Goal: Task Accomplishment & Management: Manage account settings

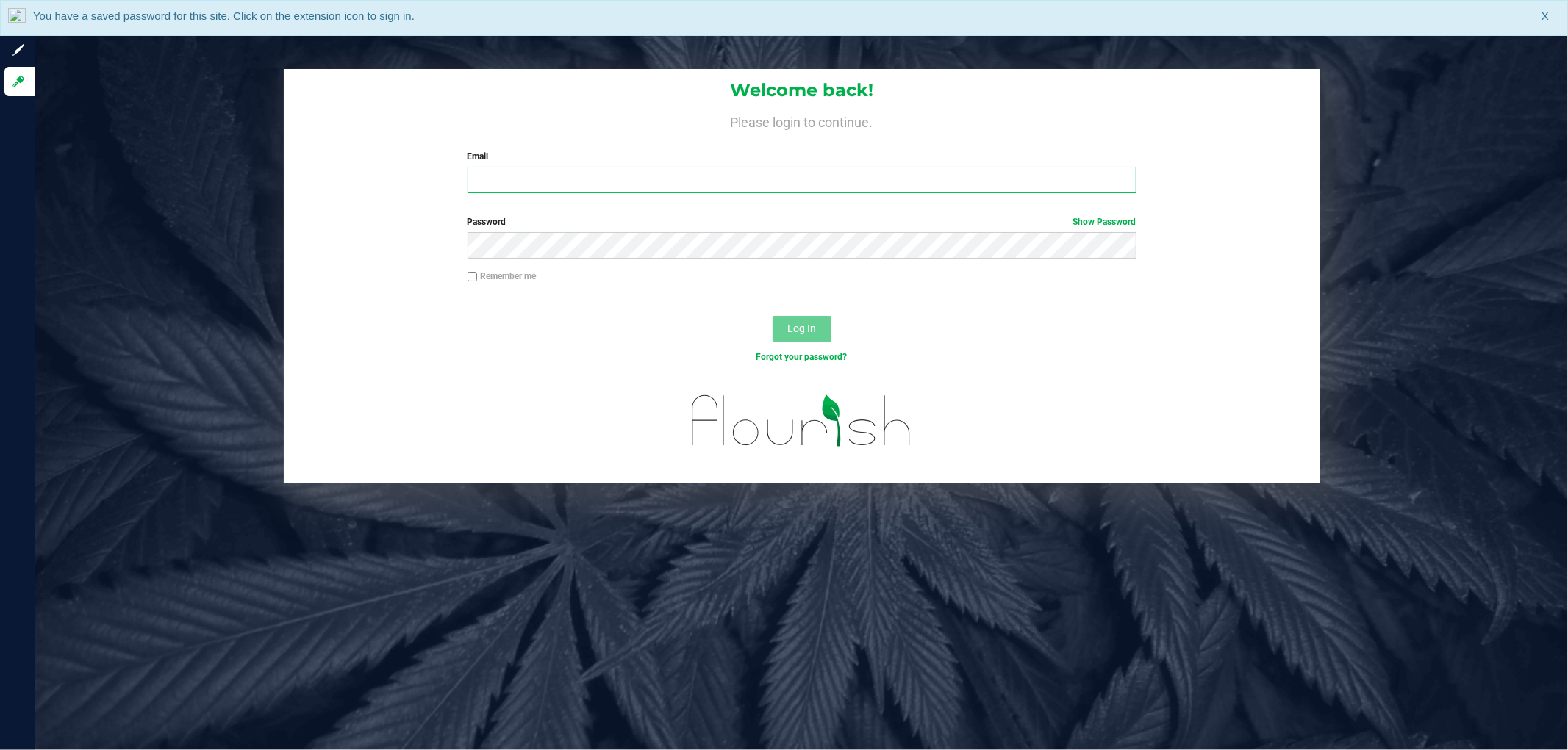
click at [608, 180] on input "Email" at bounding box center [802, 180] width 669 height 27
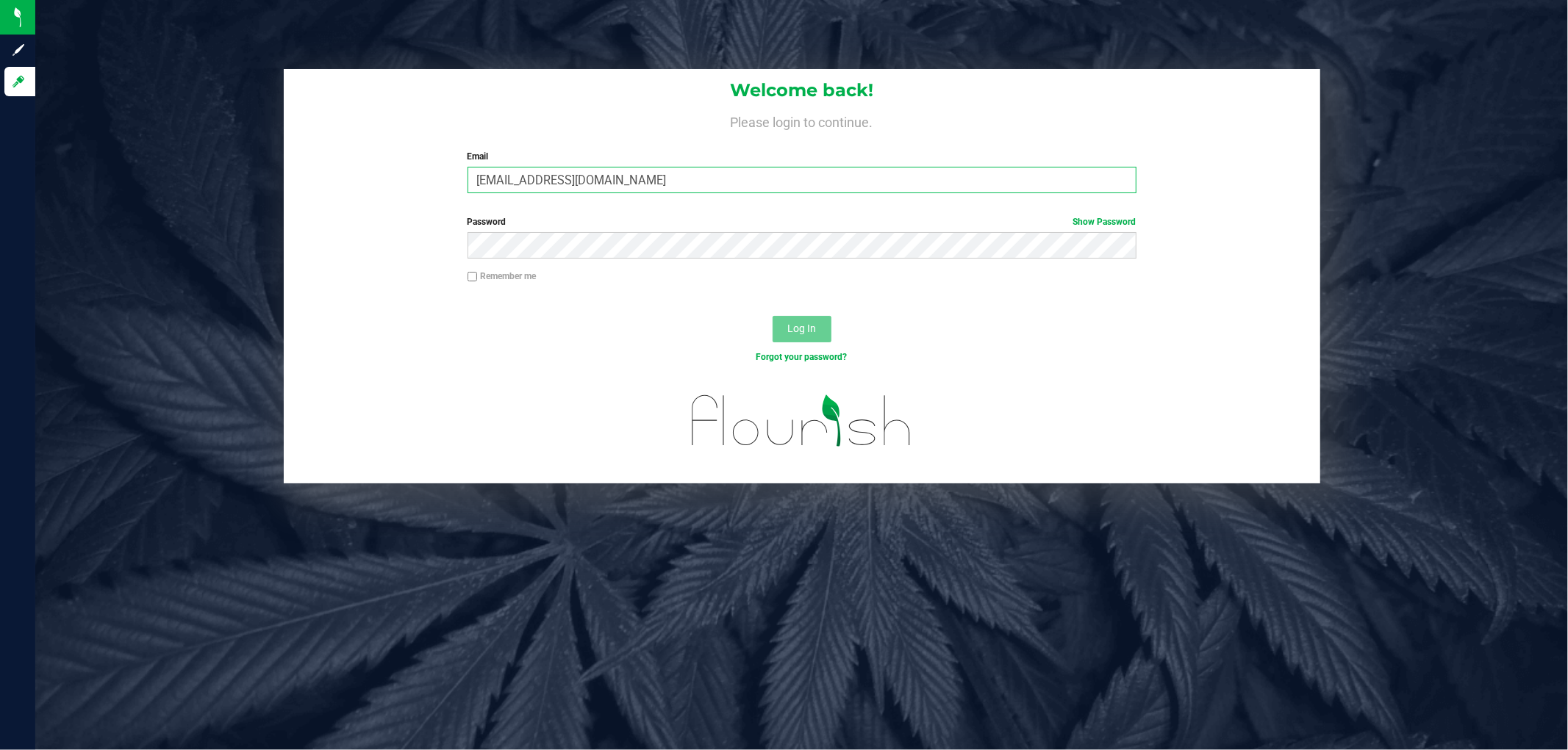
type input "[EMAIL_ADDRESS][DOMAIN_NAME]"
click at [773, 316] on button "Log In" at bounding box center [802, 329] width 59 height 27
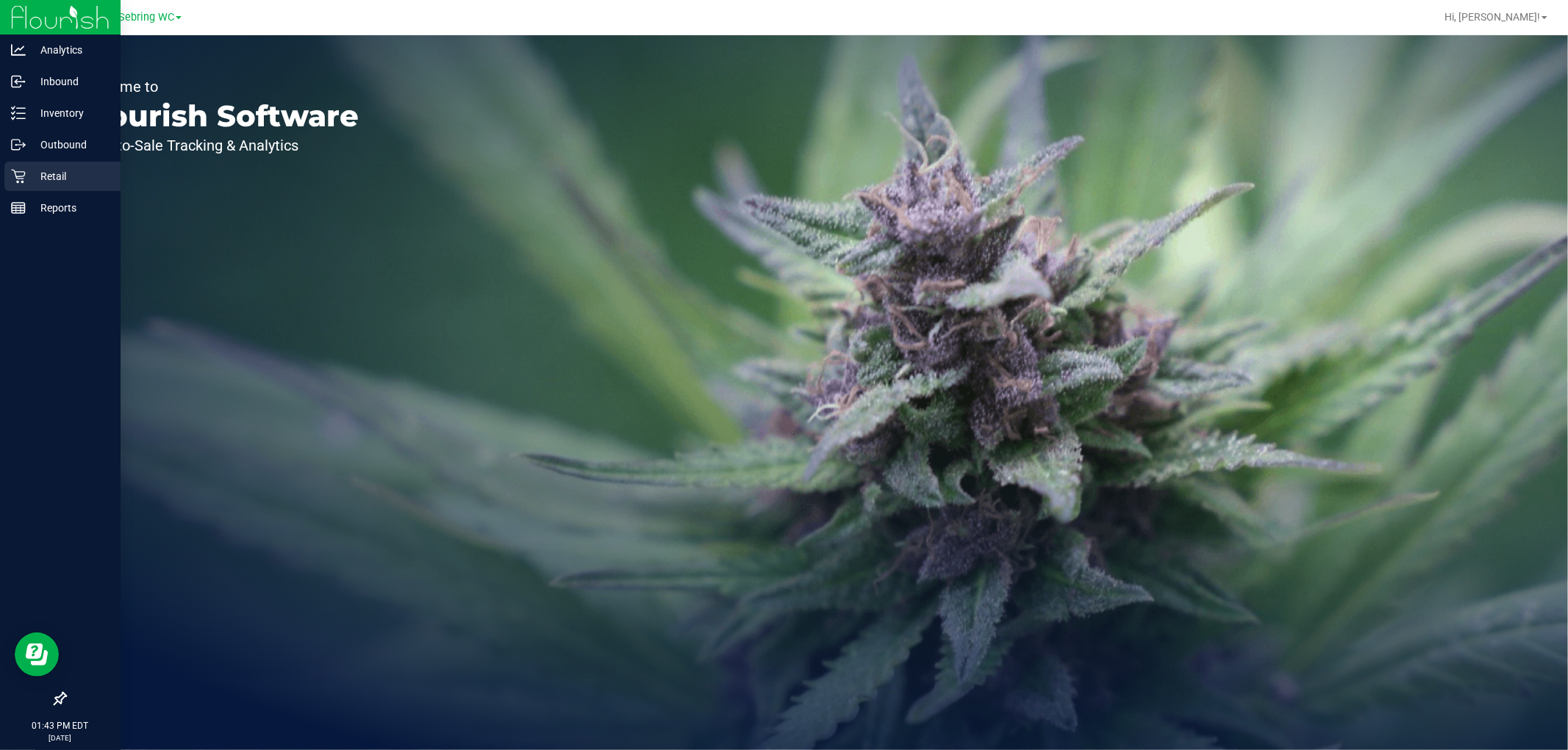
click at [23, 177] on icon at bounding box center [18, 176] width 15 height 15
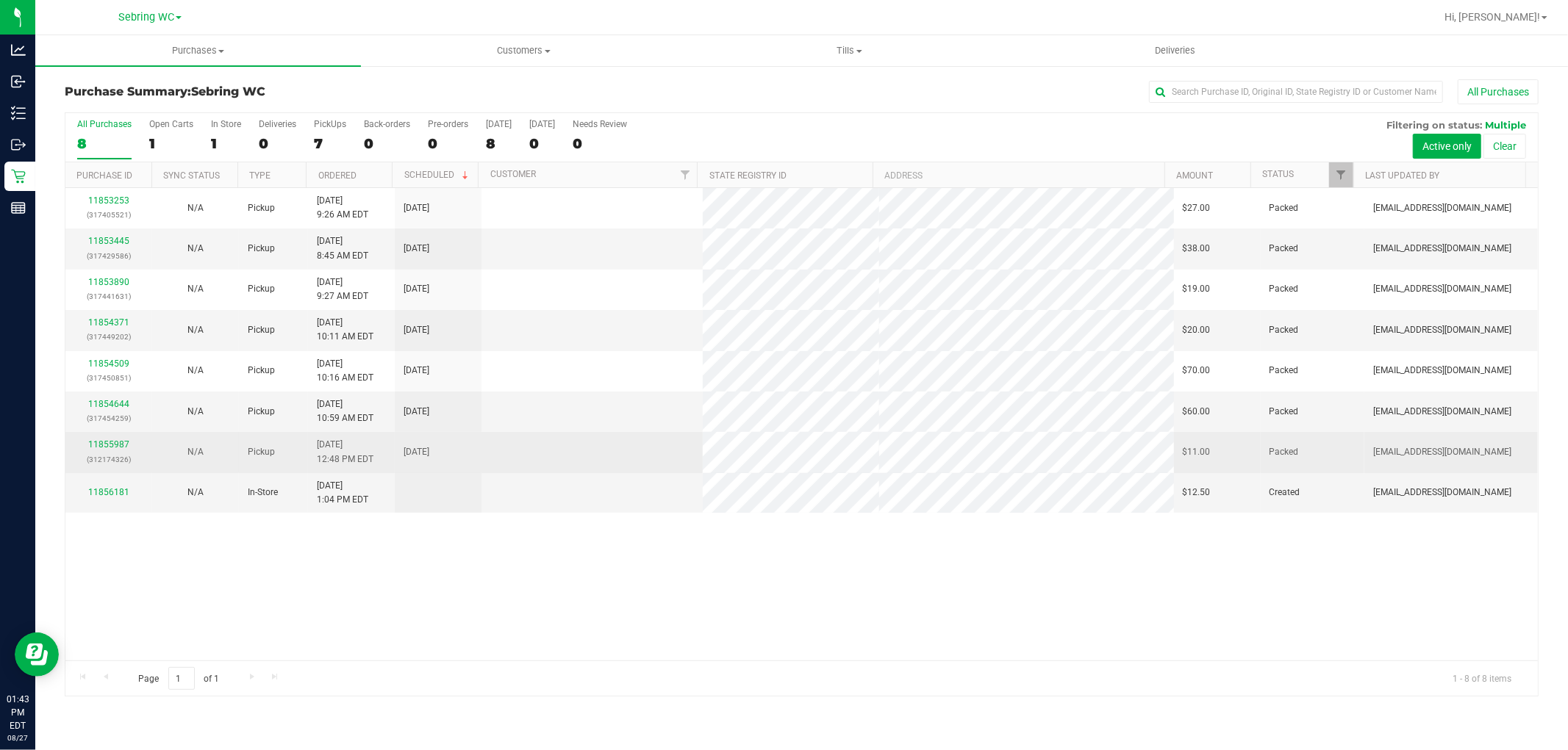
drag, startPoint x: 398, startPoint y: 629, endPoint x: 220, endPoint y: 438, distance: 261.1
click at [394, 623] on div "11853253 (317405521) N/A Pickup [DATE] 9:26 AM EDT 8/27/2025 $27.00 Packed [EMA…" at bounding box center [801, 424] width 1473 height 472
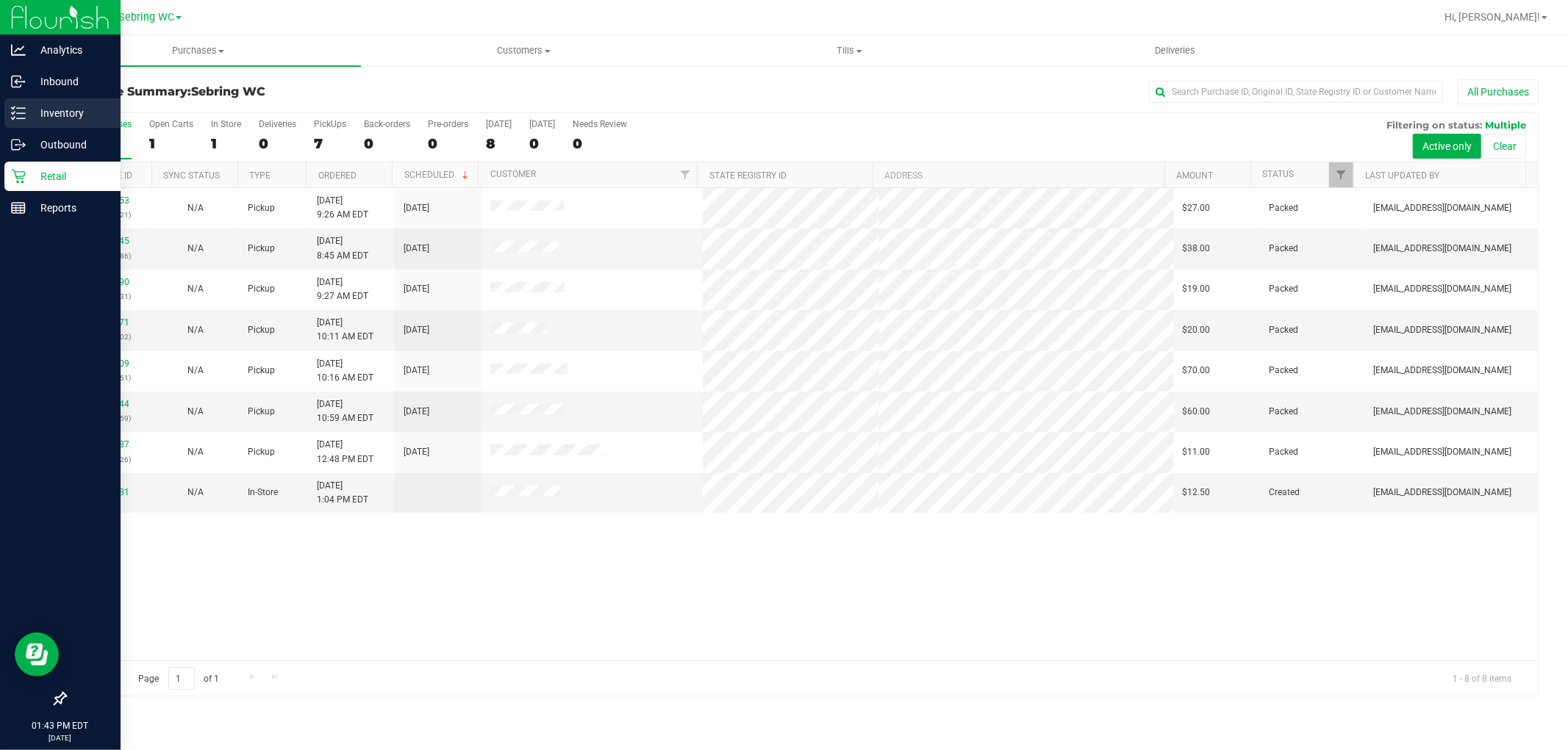
click at [70, 105] on p "Inventory" at bounding box center [70, 113] width 89 height 18
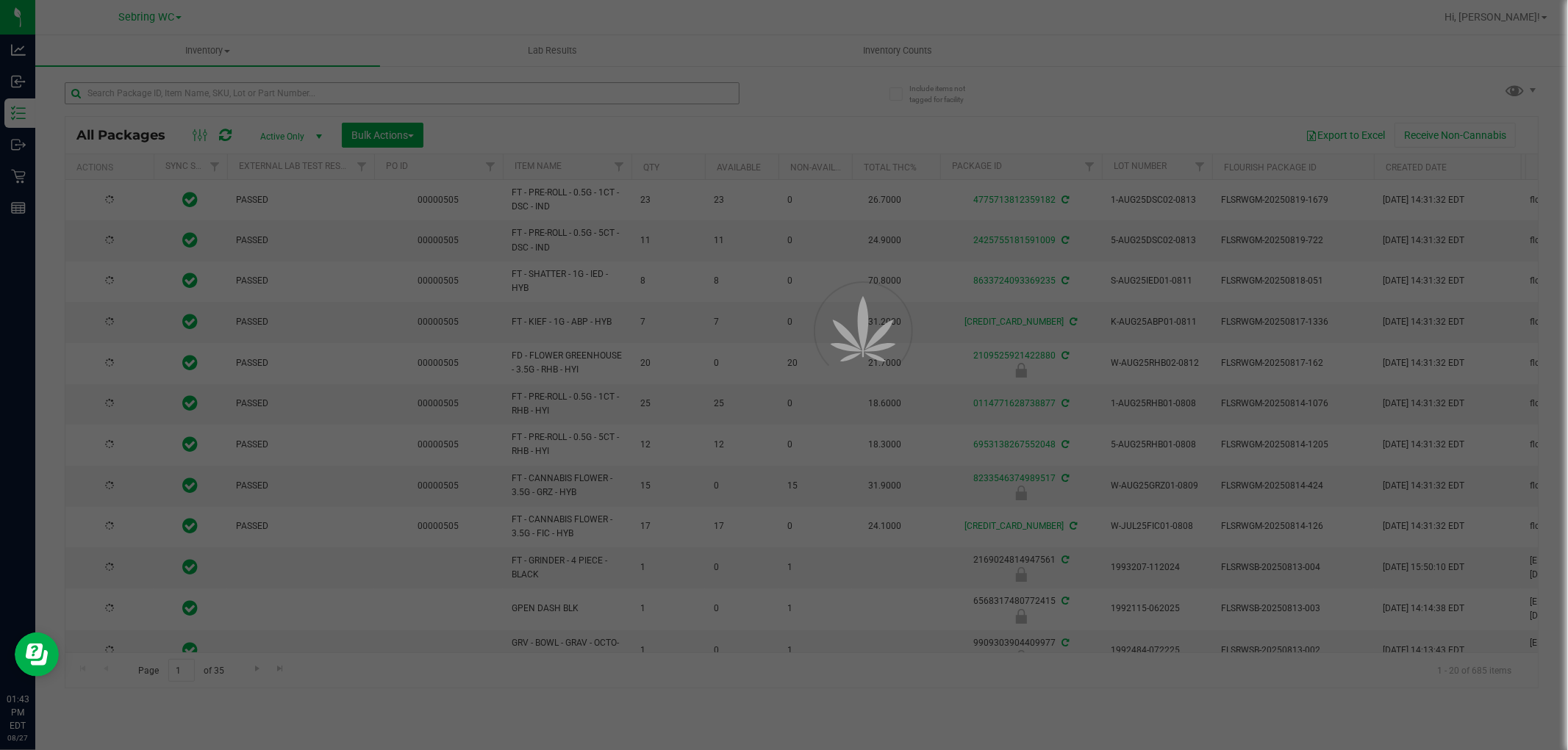
click at [385, 96] on div at bounding box center [784, 375] width 1568 height 750
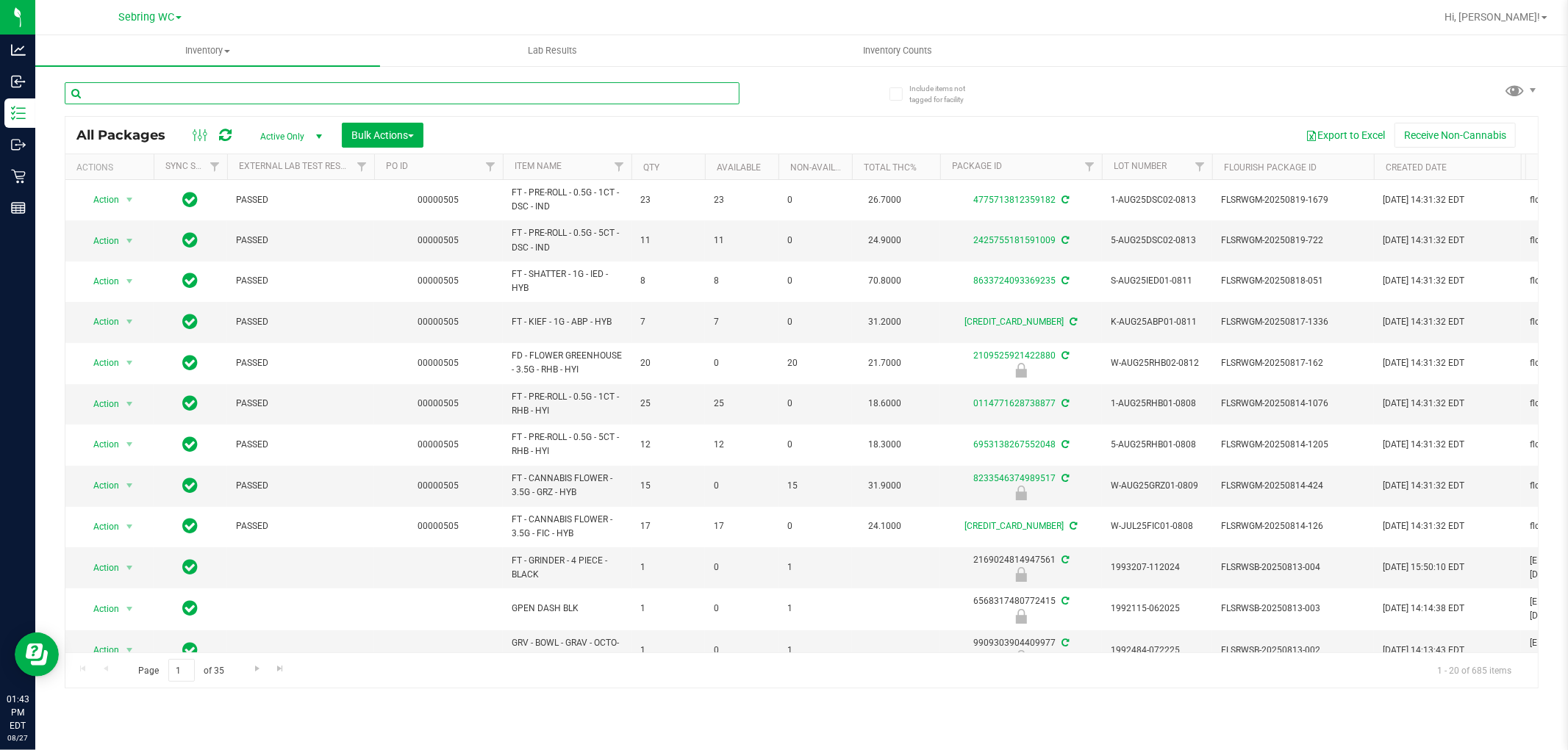
click at [385, 96] on input "text" at bounding box center [403, 94] width 675 height 22
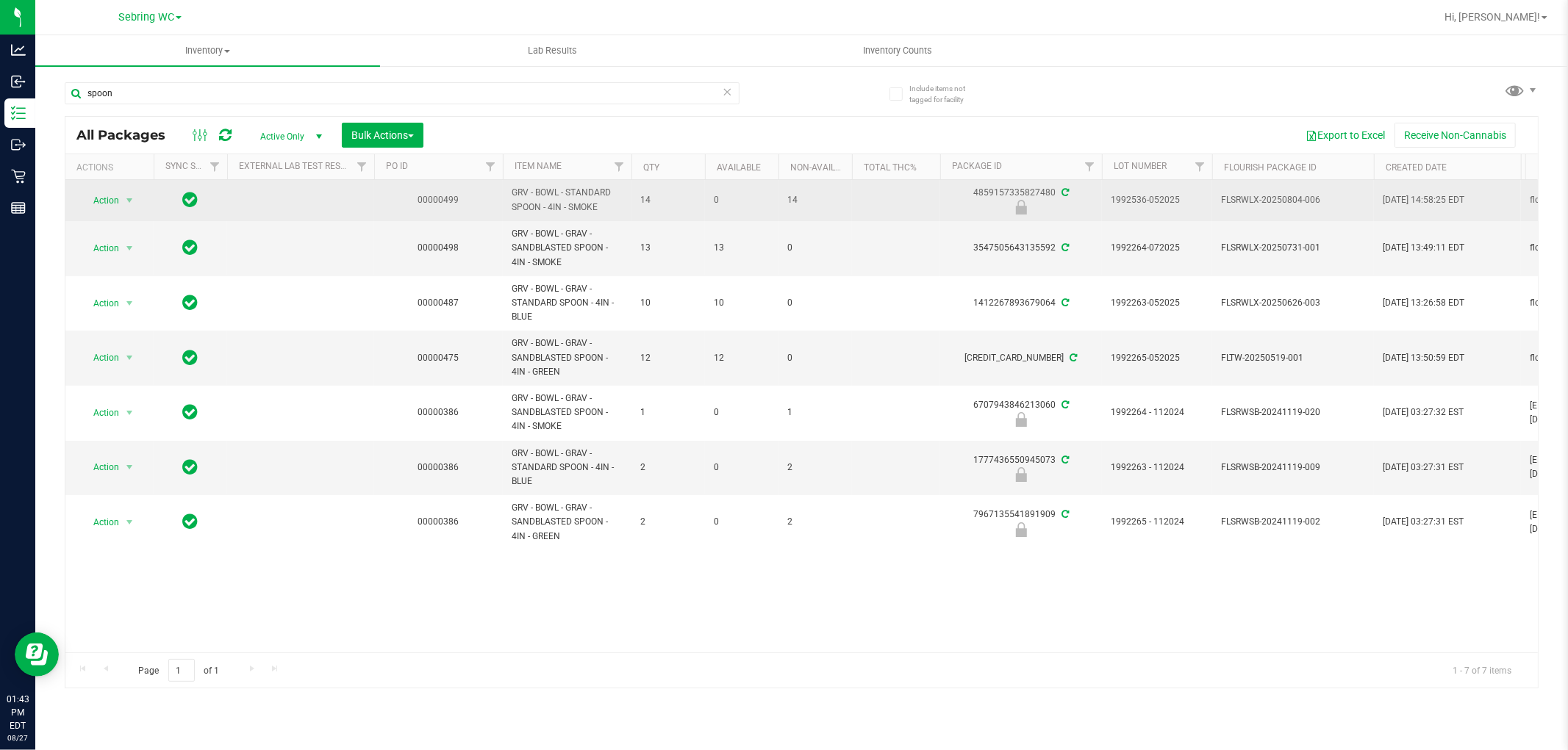
drag, startPoint x: 606, startPoint y: 208, endPoint x: 507, endPoint y: 193, distance: 100.1
click at [507, 193] on td "GRV - BOWL - STANDARD SPOON - 4IN - SMOKE" at bounding box center [567, 201] width 129 height 41
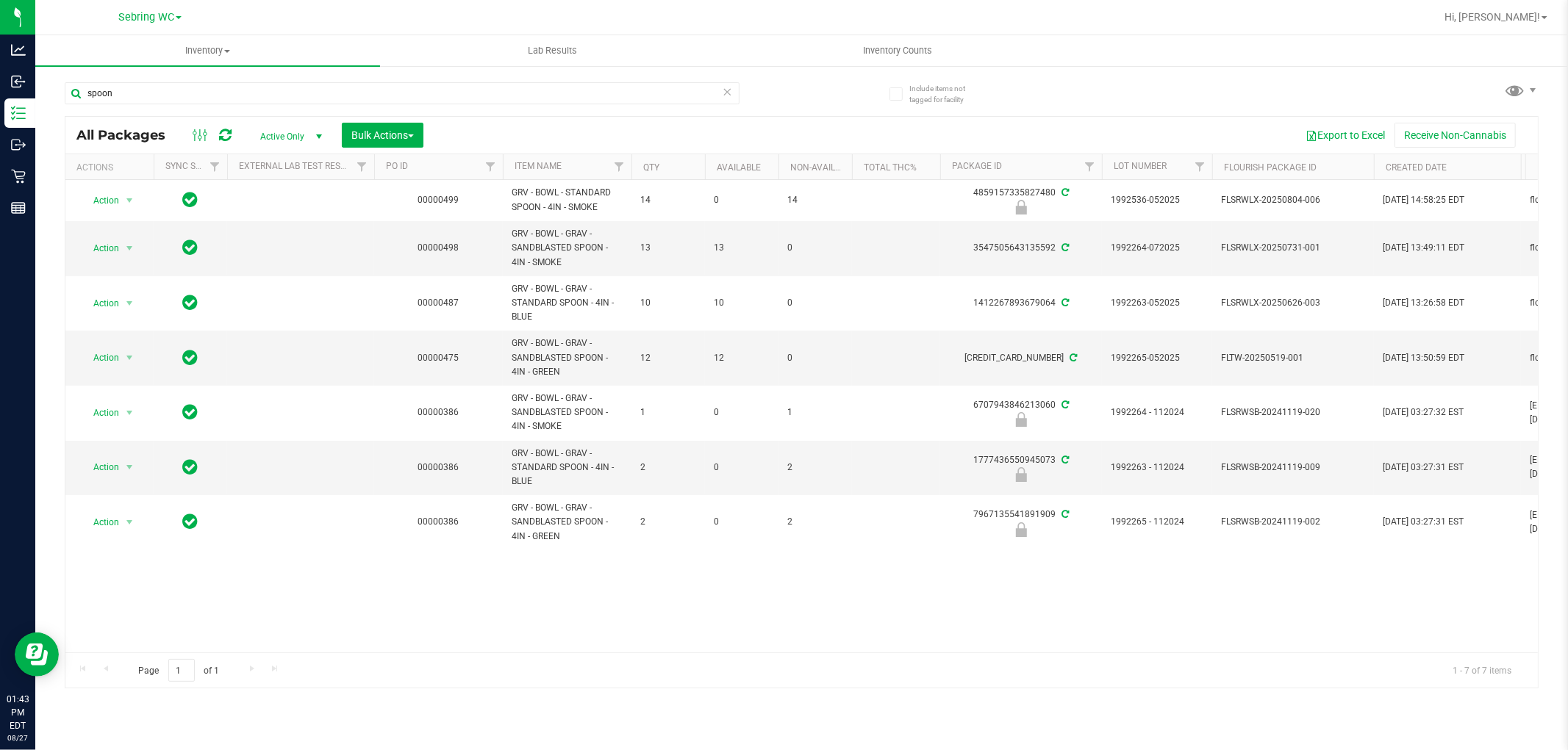
copy span "GRV - BOWL - STANDARD SPOON - 4IN - SMOKE"
click at [273, 85] on input "spoon" at bounding box center [403, 94] width 675 height 22
paste input "GRV - BOWL - STANDARD SPOON - 4IN - SMOKE"
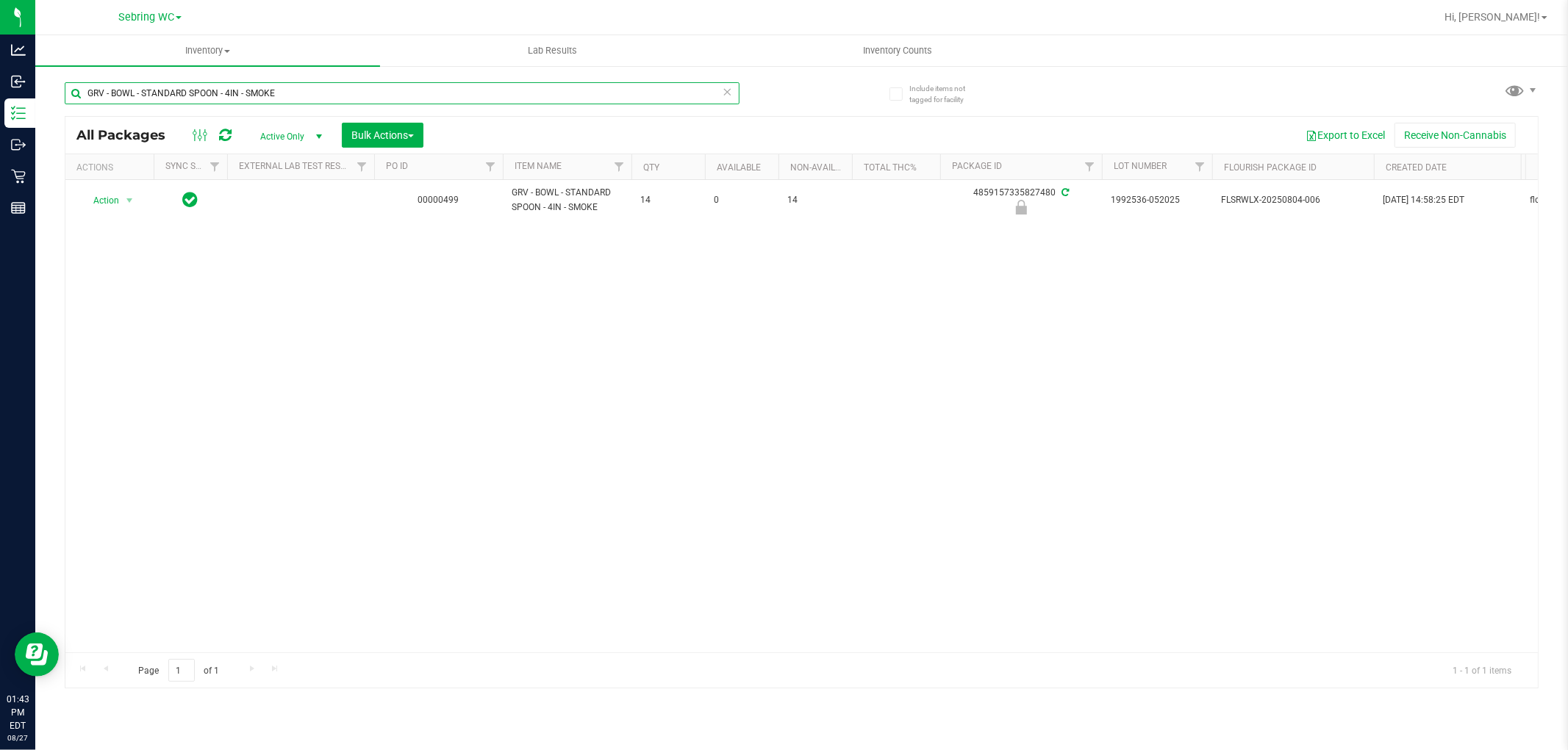
type input "GRV - BOWL - STANDARD SPOON - 4IN - SMOKE"
click at [299, 129] on span "Active Only" at bounding box center [288, 136] width 81 height 21
click at [266, 222] on li "All" at bounding box center [287, 226] width 80 height 22
click at [158, 18] on span "Sebring WC" at bounding box center [146, 17] width 56 height 13
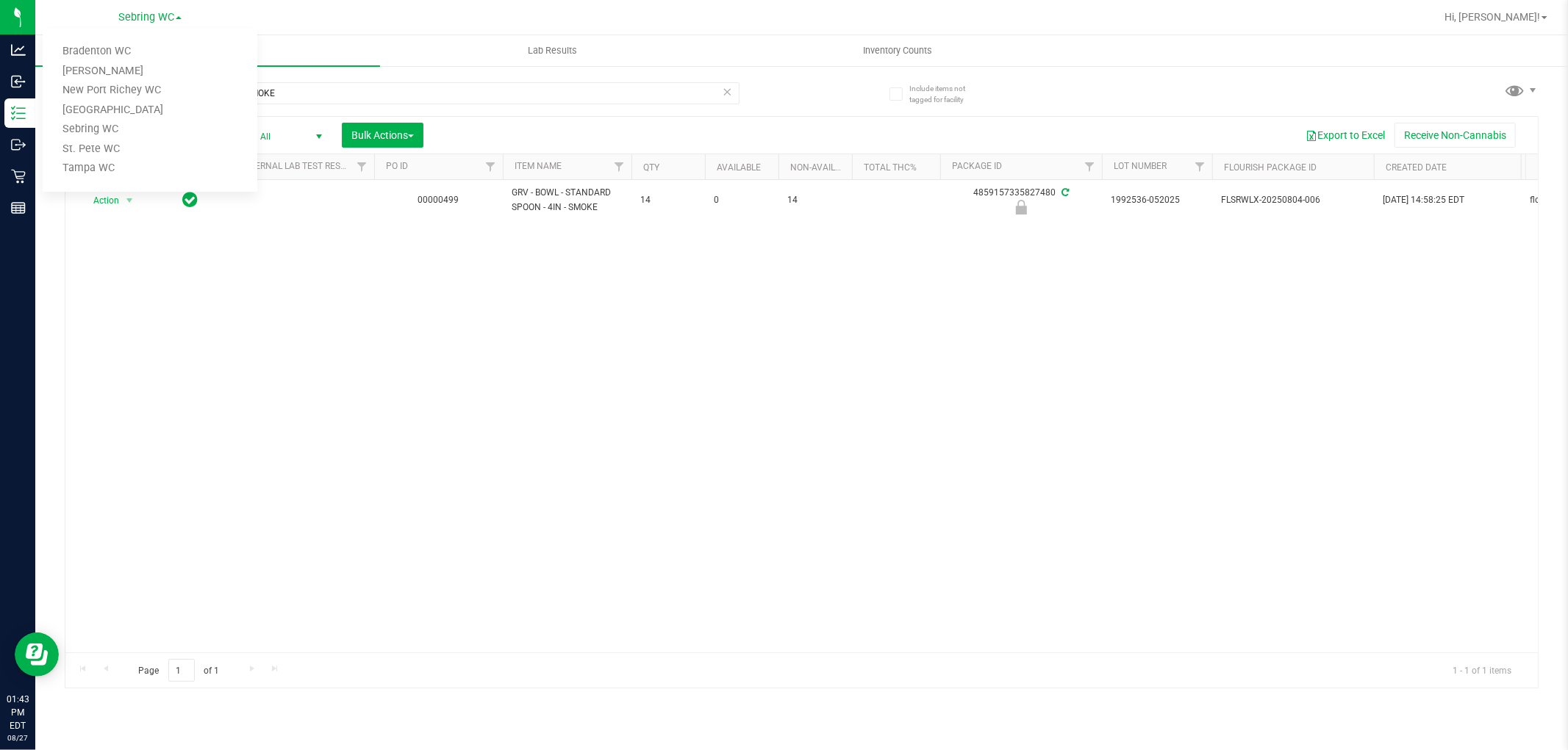
drag, startPoint x: 337, startPoint y: 447, endPoint x: 331, endPoint y: 309, distance: 138.1
click at [339, 443] on div "Action Action Edit attributes Global inventory Locate package Package audit log…" at bounding box center [801, 416] width 1473 height 472
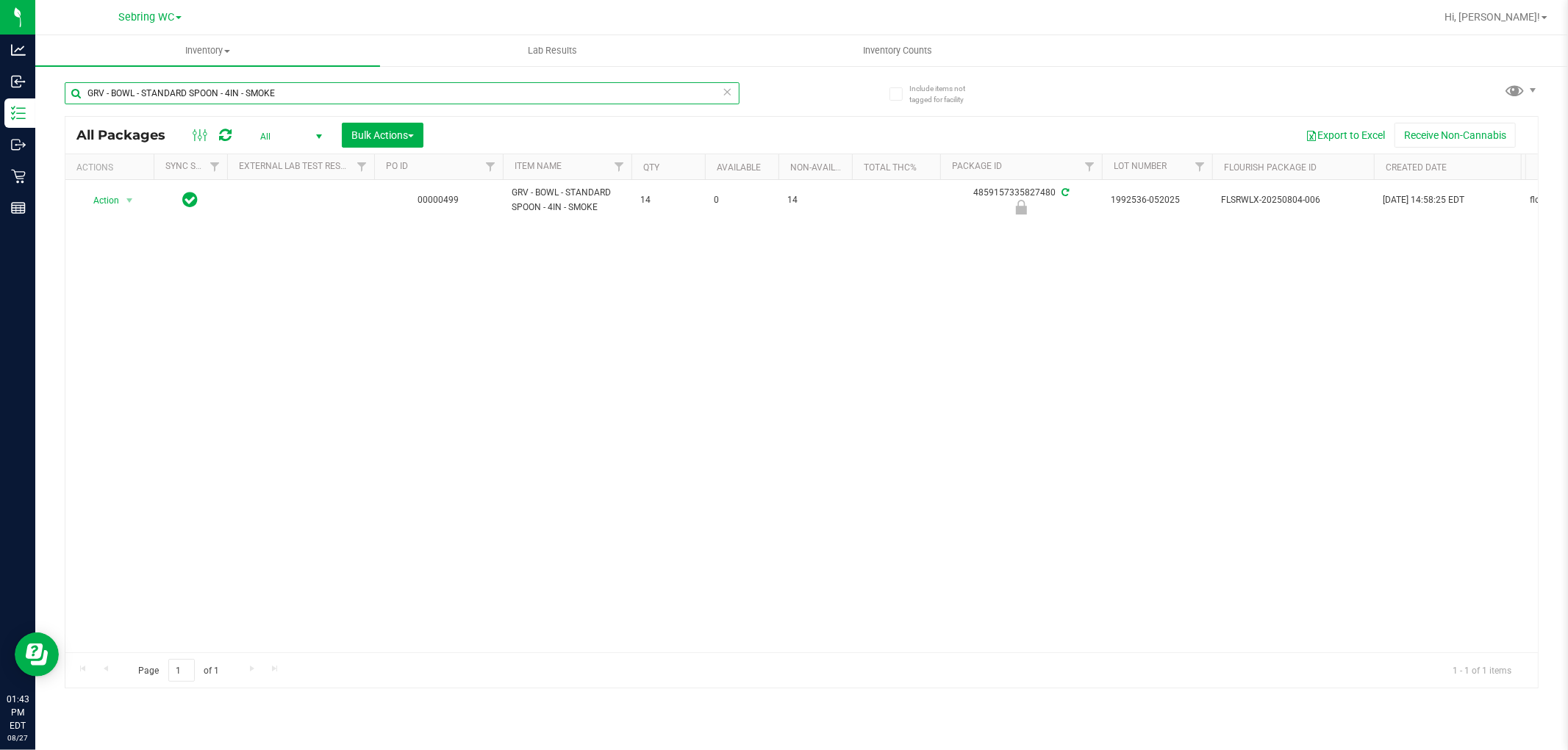
click at [306, 94] on input "GRV - BOWL - STANDARD SPOON - 4IN - SMOKE" at bounding box center [403, 94] width 675 height 22
click at [134, 12] on span "Sebring WC" at bounding box center [146, 17] width 56 height 13
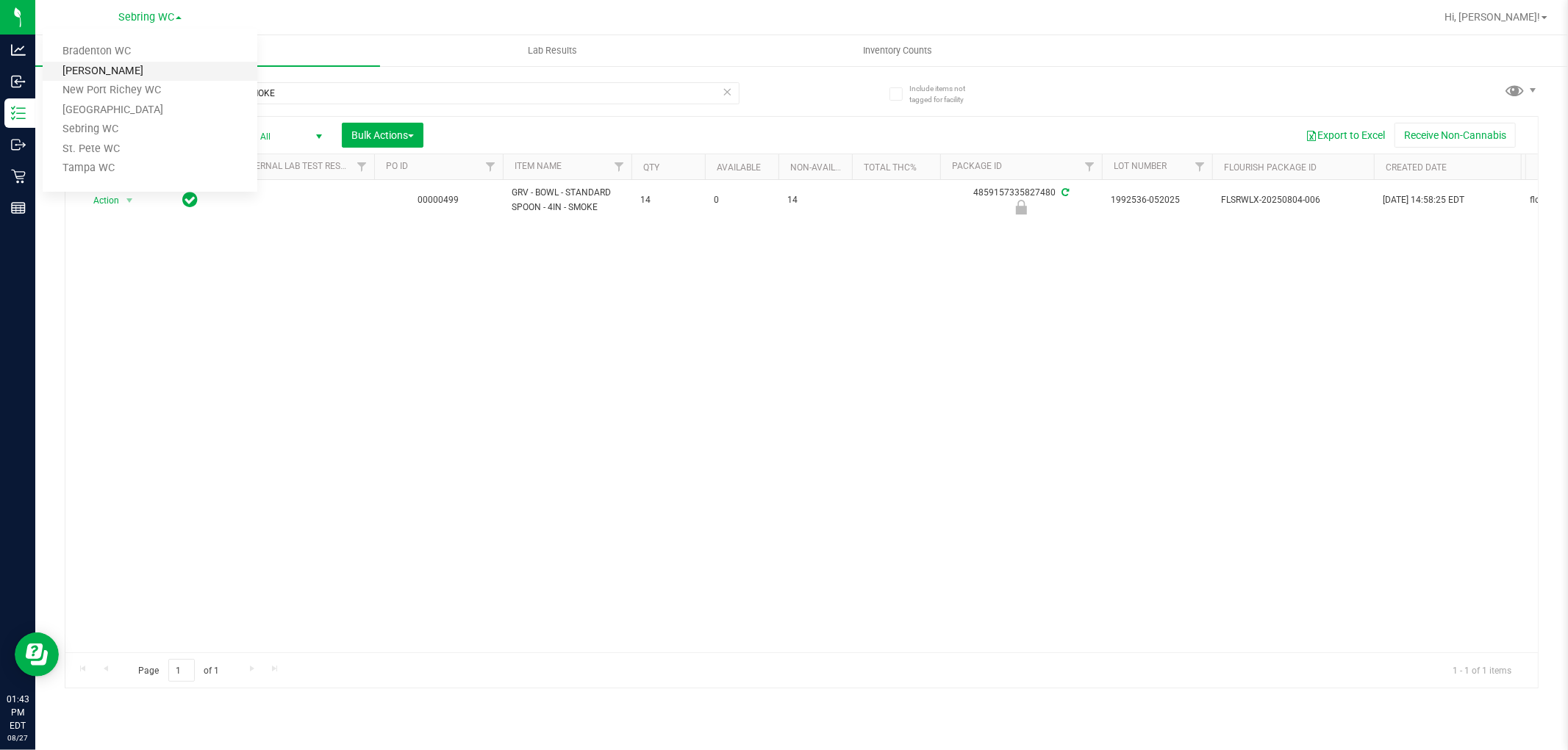
click at [112, 71] on link "[PERSON_NAME]" at bounding box center [150, 72] width 215 height 20
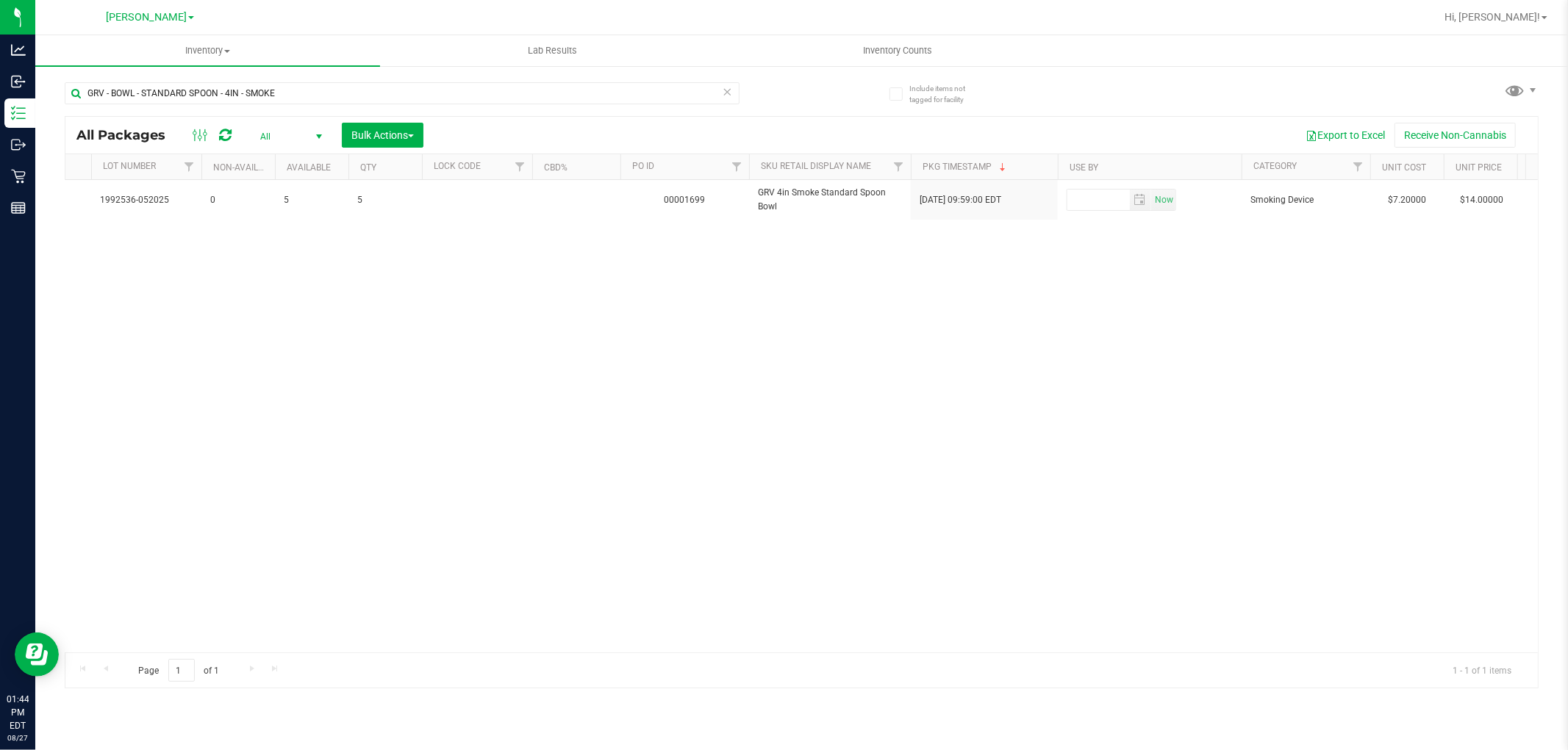
scroll to position [0, 818]
click at [228, 367] on div "Action Action Adjust qty Create package Edit attributes Global inventory Locate…" at bounding box center [801, 416] width 1473 height 472
click at [725, 92] on icon at bounding box center [727, 92] width 10 height 18
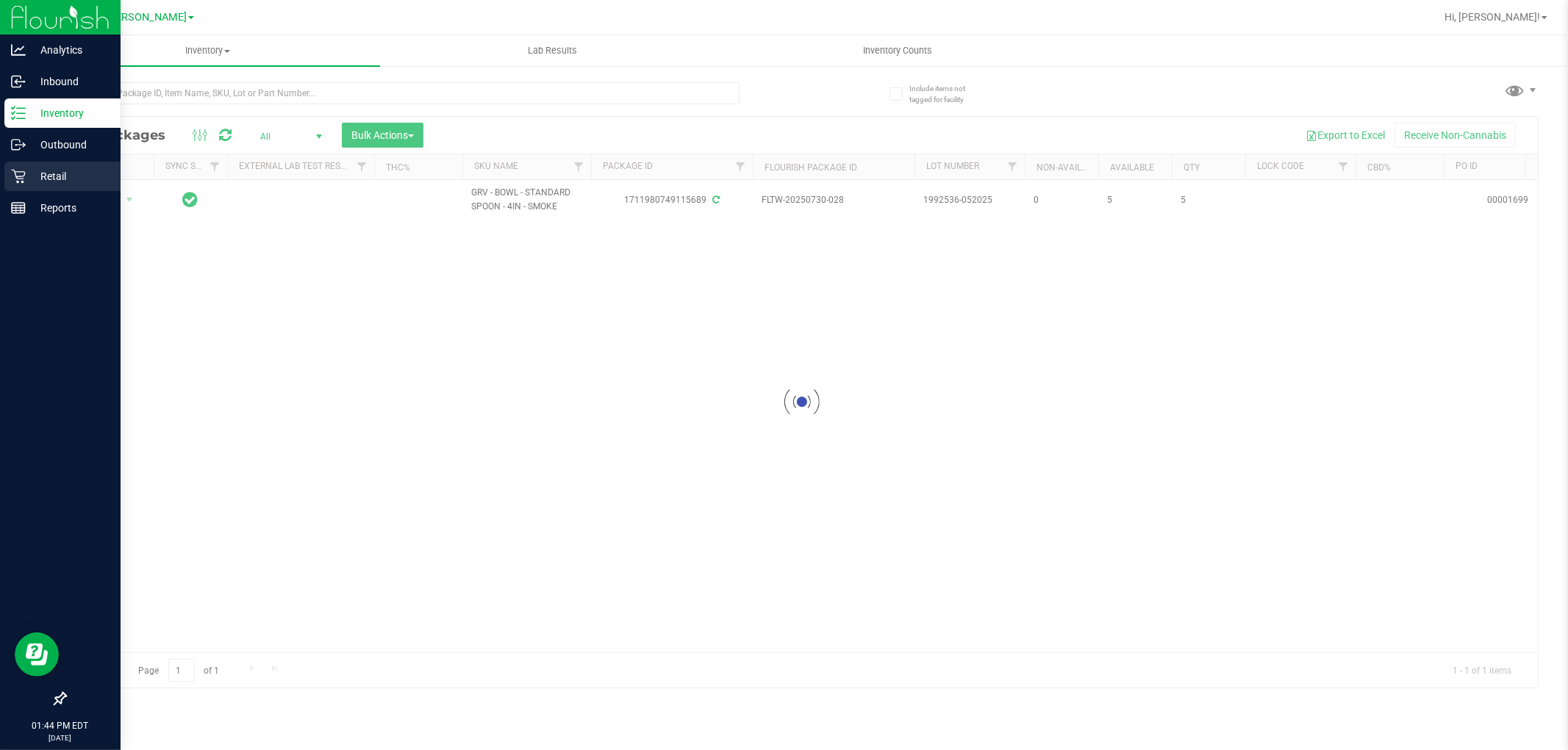
click at [42, 181] on p "Retail" at bounding box center [70, 176] width 89 height 18
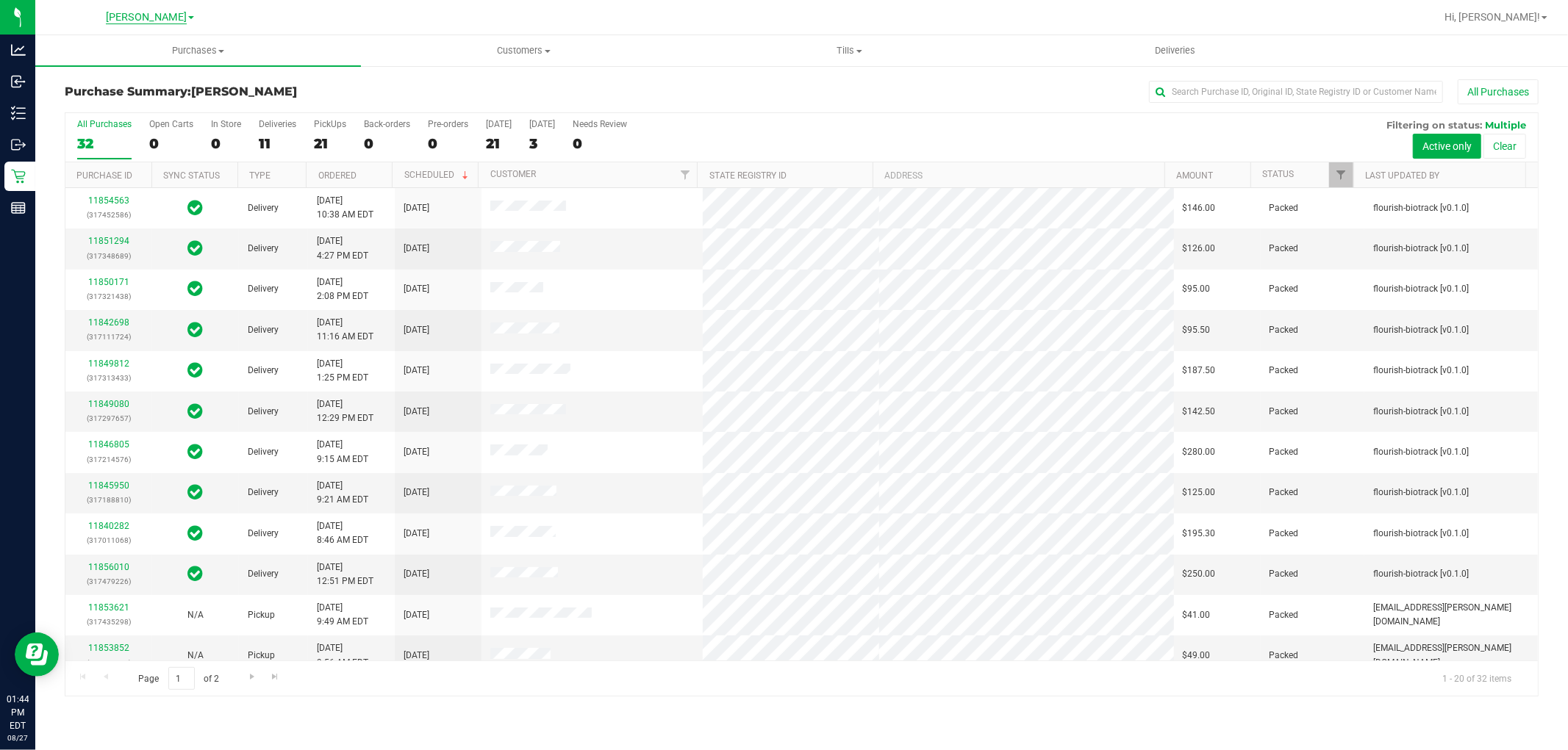
click at [157, 16] on span "[PERSON_NAME]" at bounding box center [147, 17] width 81 height 13
click at [103, 129] on link "Sebring WC" at bounding box center [150, 130] width 215 height 20
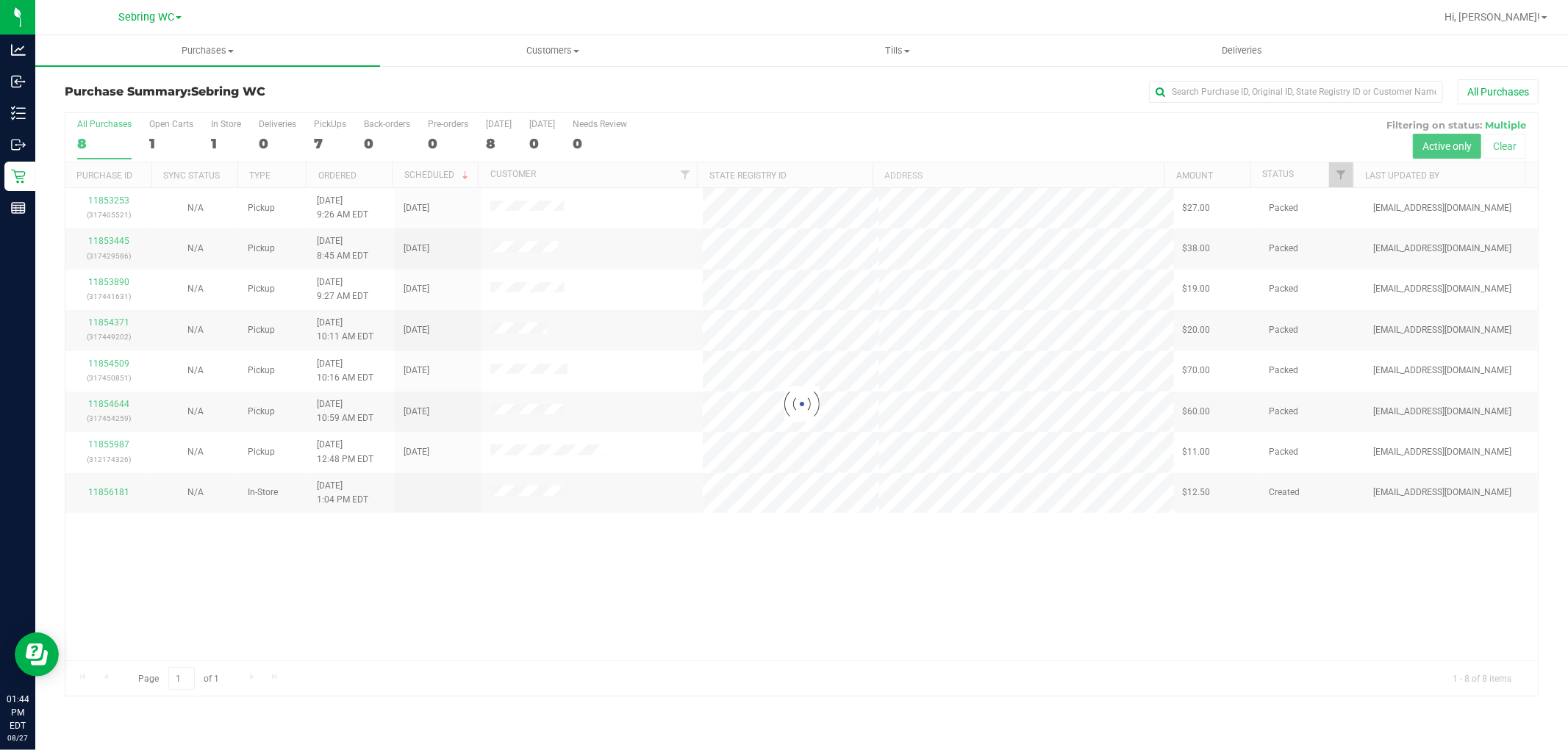
click at [626, 385] on div at bounding box center [801, 405] width 1473 height 583
click at [709, 610] on div "11853253 (317405521) N/A Pickup [DATE] 9:26 AM EDT 8/27/2025 $27.00 Packed [EMA…" at bounding box center [801, 424] width 1473 height 472
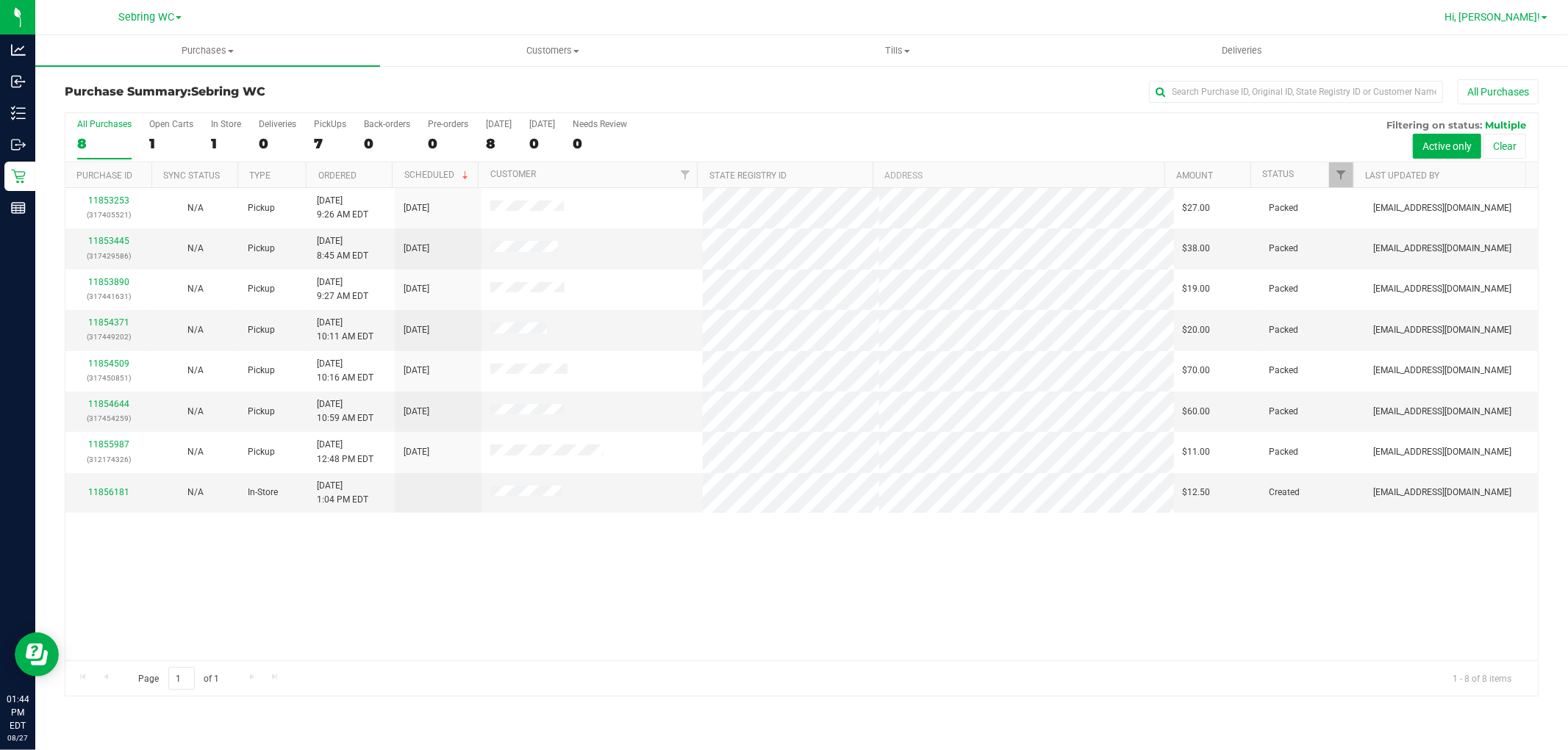
click at [1527, 11] on span "Hi, [PERSON_NAME]!" at bounding box center [1491, 17] width 95 height 12
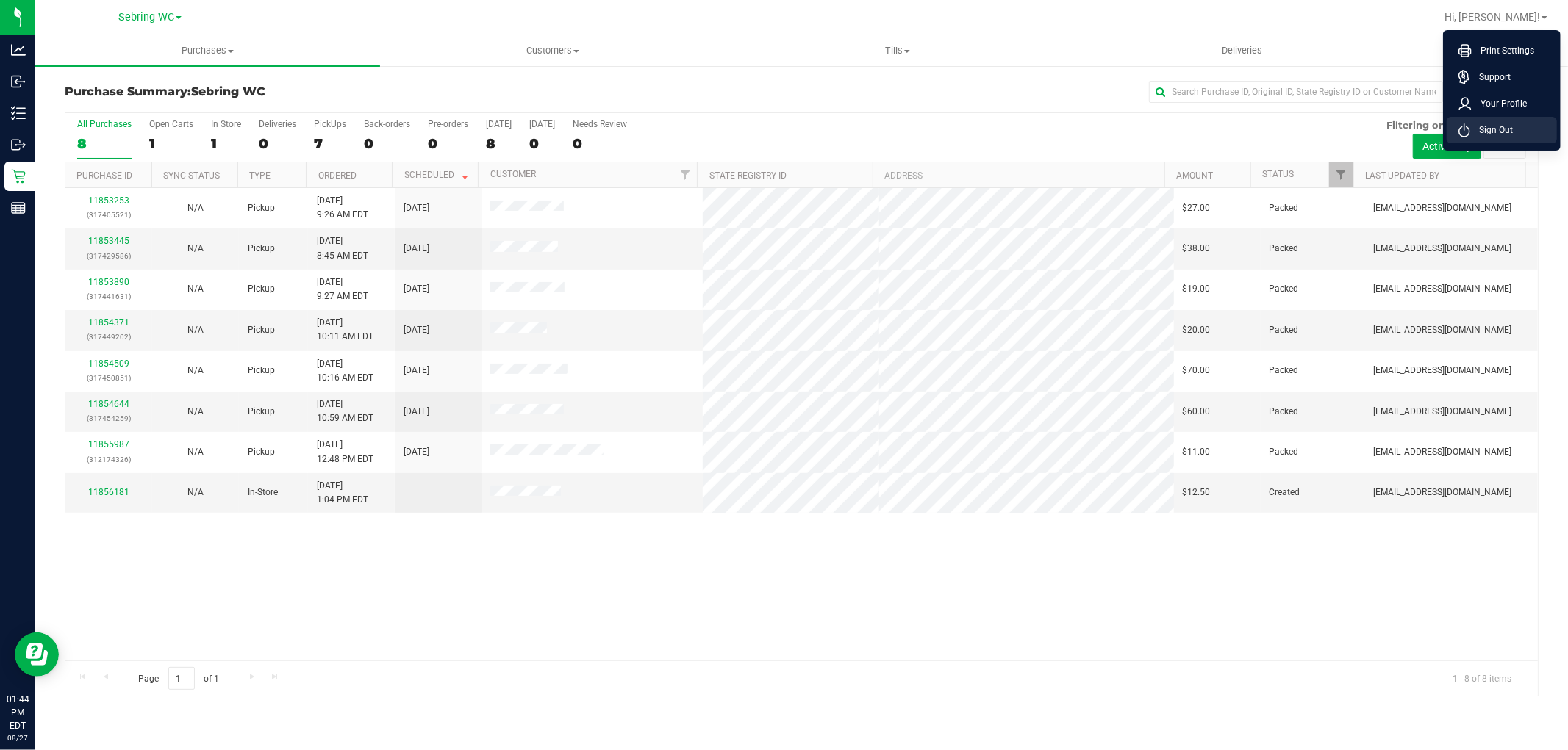
click at [1501, 123] on span "Sign Out" at bounding box center [1491, 130] width 42 height 15
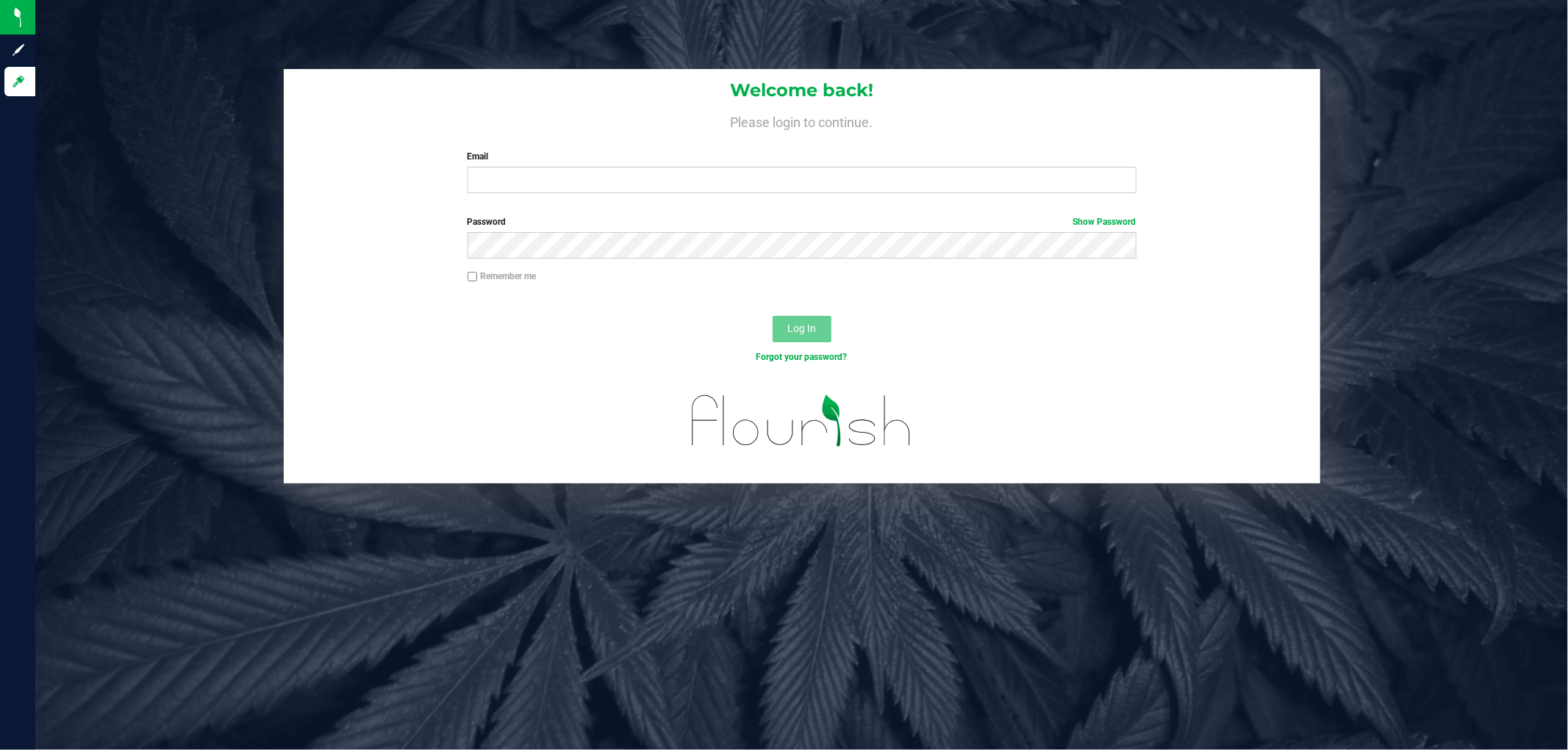
click at [384, 373] on div "Forgot your password?" at bounding box center [801, 369] width 1036 height 22
